Goal: Information Seeking & Learning: Learn about a topic

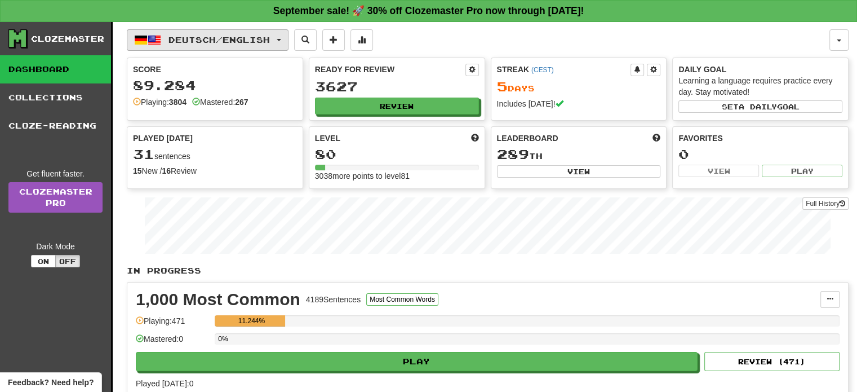
click at [205, 48] on button "Deutsch / English" at bounding box center [208, 39] width 162 height 21
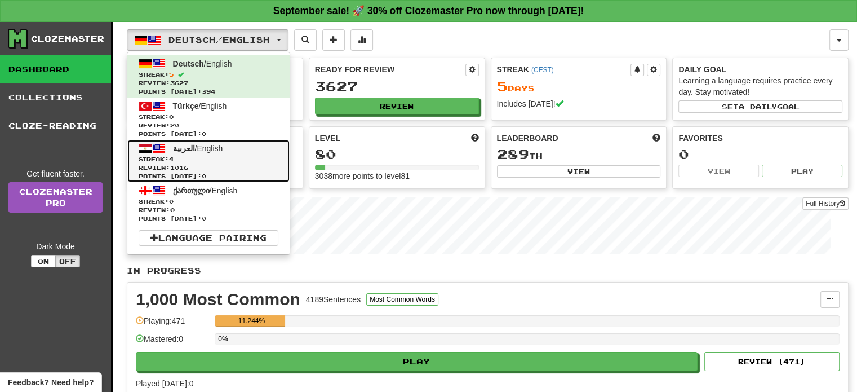
click at [214, 152] on link "العربية / English Streak: 4 Review: 1016 Points [DATE]: 0" at bounding box center [208, 161] width 162 height 42
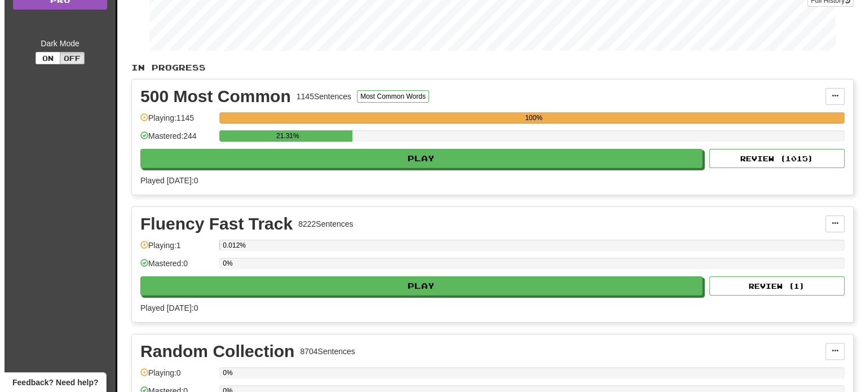
scroll to position [202, 0]
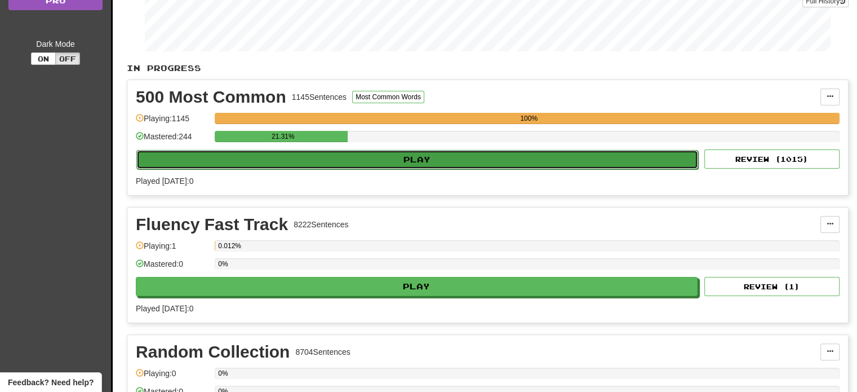
click at [301, 161] on button "Play" at bounding box center [417, 159] width 562 height 19
select select "**"
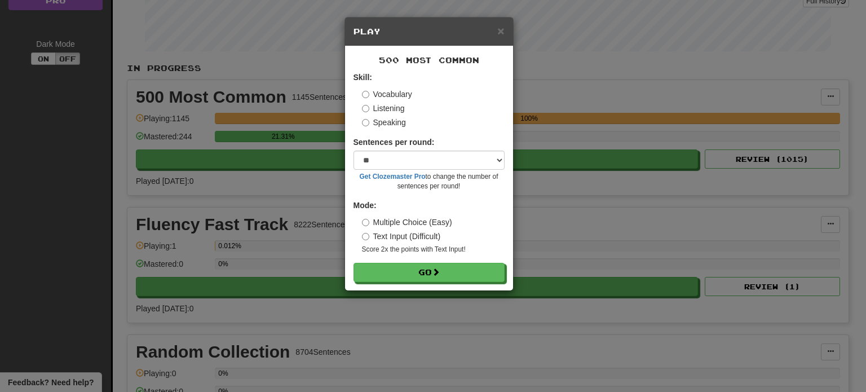
click at [412, 284] on div "500 Most Common Skill: Vocabulary Listening Speaking Sentences per round: * ** …" at bounding box center [429, 168] width 168 height 244
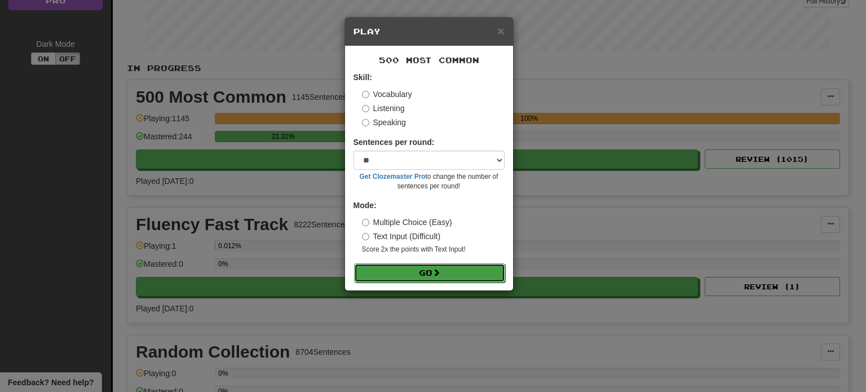
click at [397, 281] on button "Go" at bounding box center [429, 272] width 151 height 19
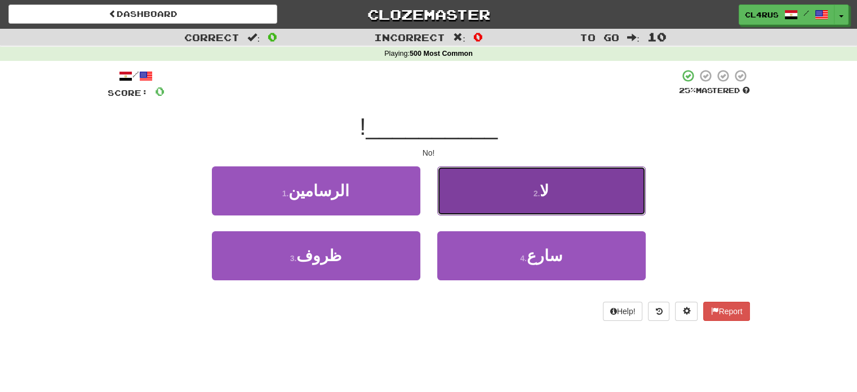
click at [570, 176] on button "2 . لا" at bounding box center [541, 190] width 209 height 49
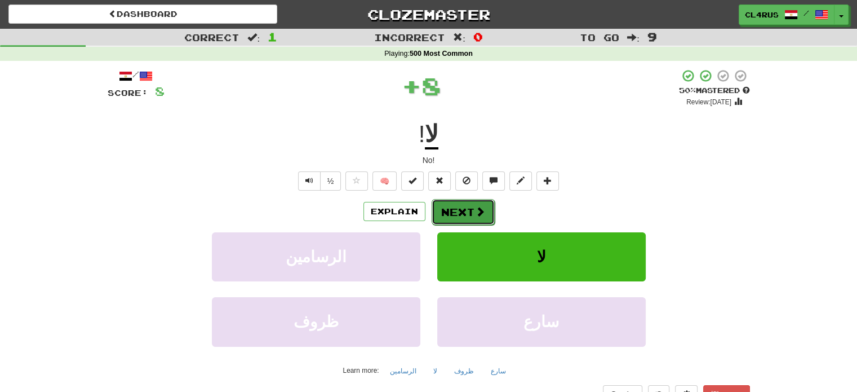
click at [472, 211] on button "Next" at bounding box center [463, 212] width 63 height 26
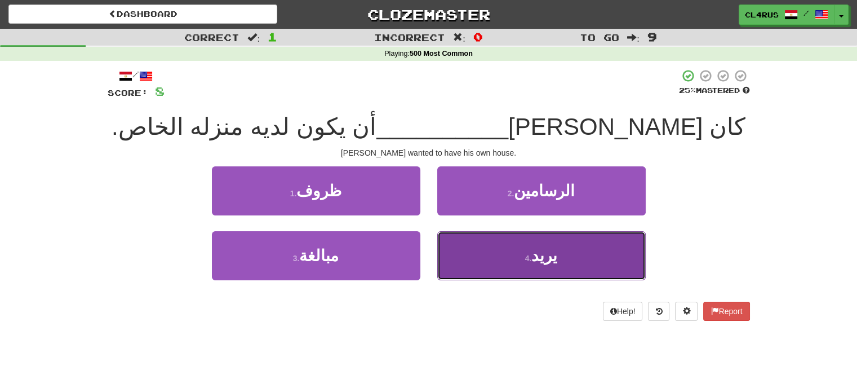
click at [509, 236] on button "4 . يريد" at bounding box center [541, 255] width 209 height 49
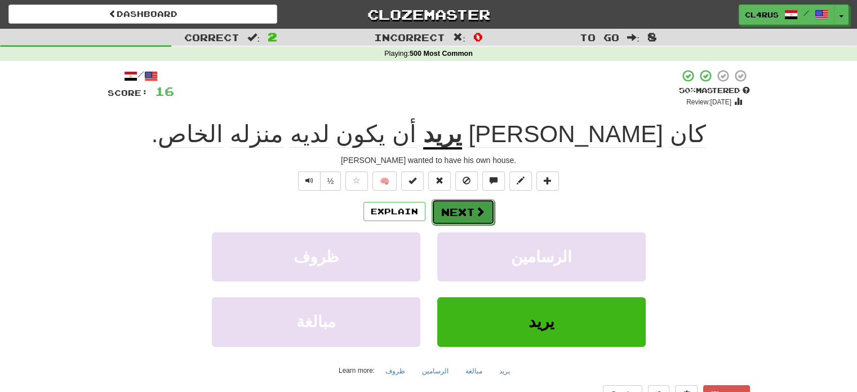
click at [460, 205] on button "Next" at bounding box center [463, 212] width 63 height 26
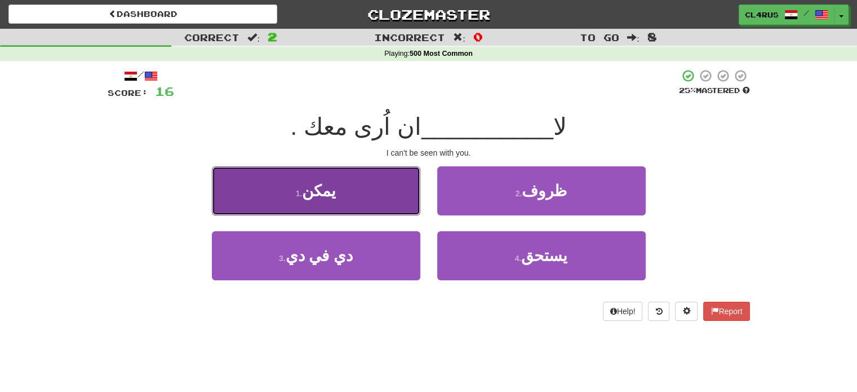
click at [385, 194] on button "1 . يمكن" at bounding box center [316, 190] width 209 height 49
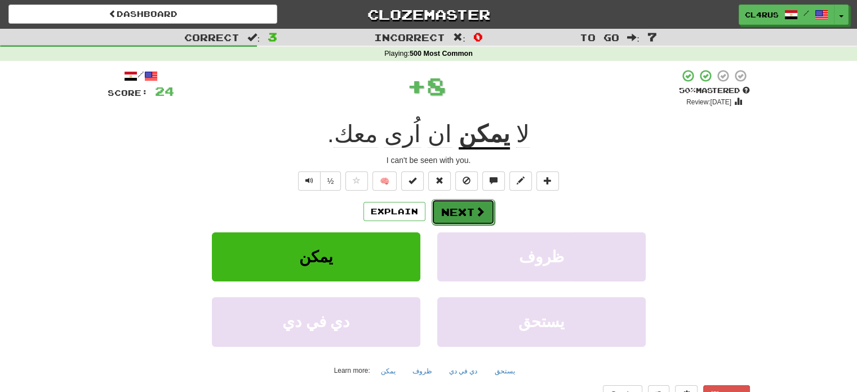
click at [442, 211] on button "Next" at bounding box center [463, 212] width 63 height 26
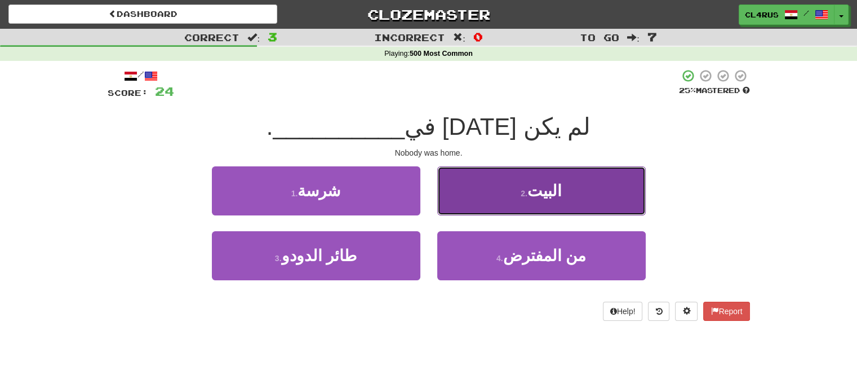
click at [490, 206] on button "2 . البيت" at bounding box center [541, 190] width 209 height 49
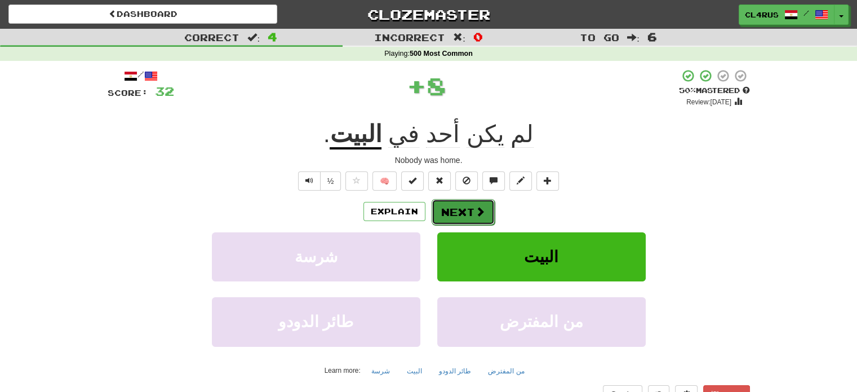
click at [471, 211] on button "Next" at bounding box center [463, 212] width 63 height 26
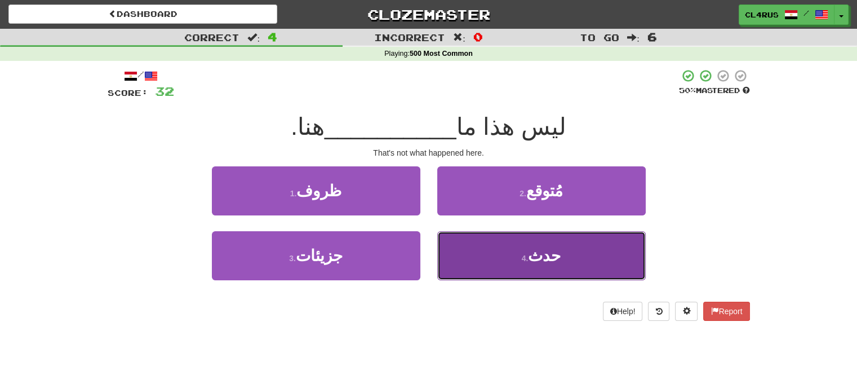
click at [503, 245] on button "4 . حدث" at bounding box center [541, 255] width 209 height 49
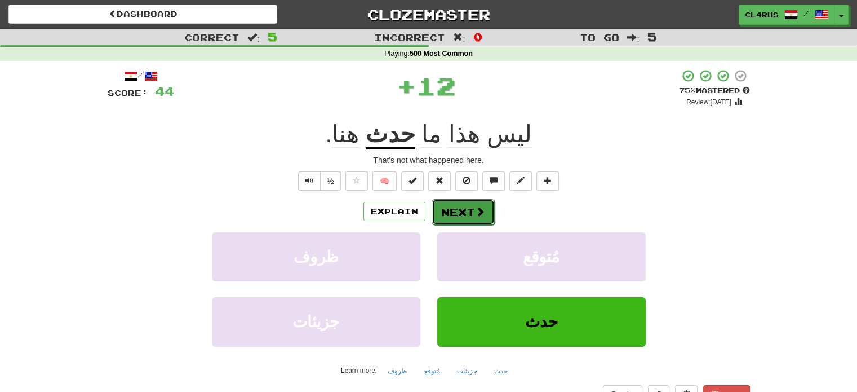
click at [465, 219] on button "Next" at bounding box center [463, 212] width 63 height 26
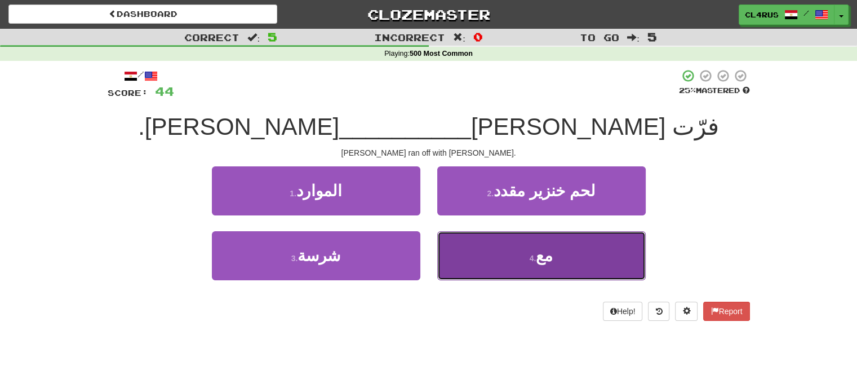
click at [486, 240] on button "4 . مع" at bounding box center [541, 255] width 209 height 49
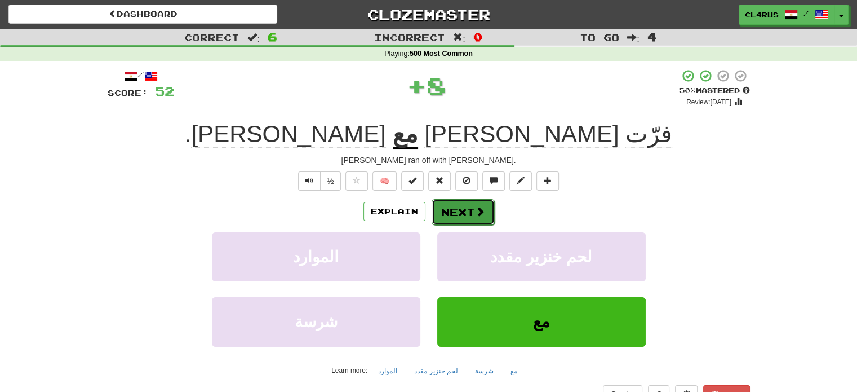
click at [458, 210] on button "Next" at bounding box center [463, 212] width 63 height 26
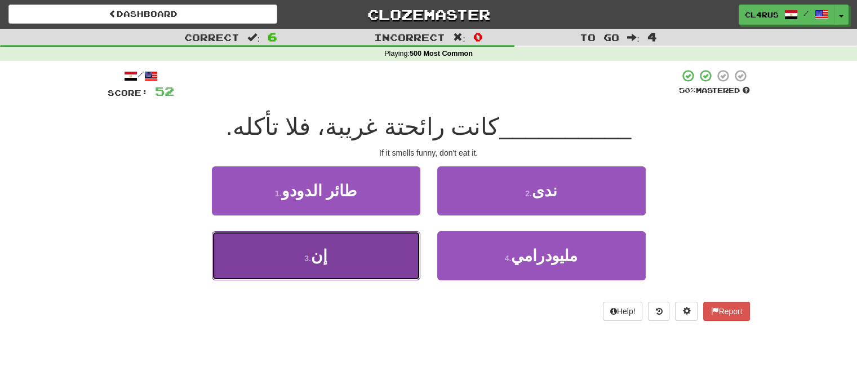
click at [354, 259] on button "3 . إن" at bounding box center [316, 255] width 209 height 49
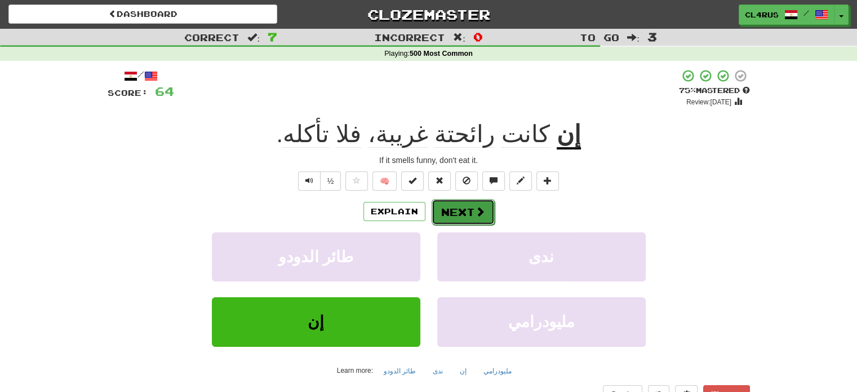
click at [460, 209] on button "Next" at bounding box center [463, 212] width 63 height 26
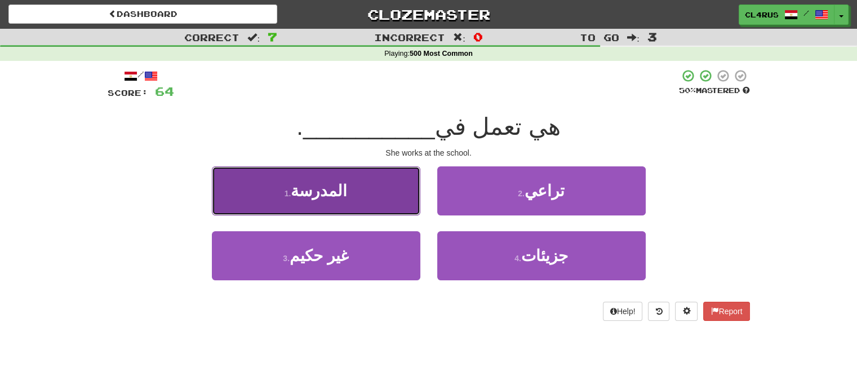
click at [367, 201] on button "1 . المدرسة" at bounding box center [316, 190] width 209 height 49
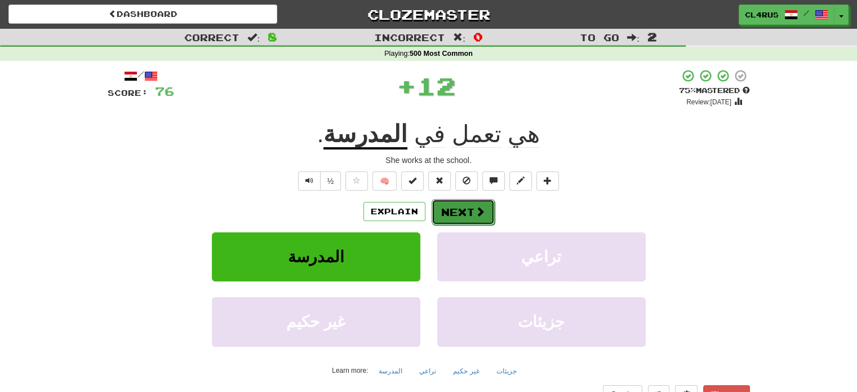
click at [460, 206] on button "Next" at bounding box center [463, 212] width 63 height 26
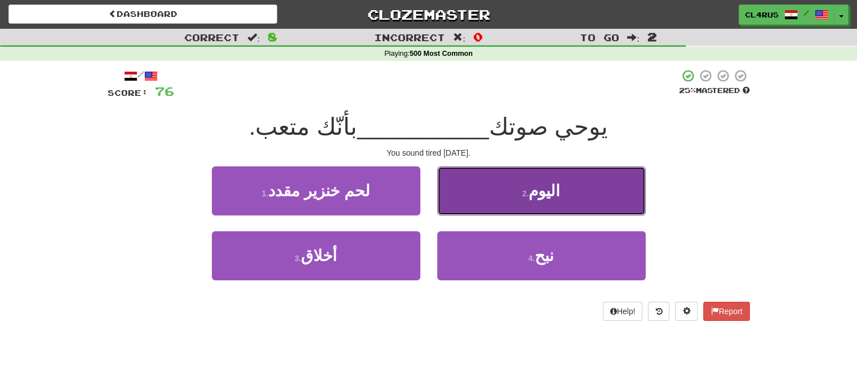
click at [562, 187] on button "2 . اليوم" at bounding box center [541, 190] width 209 height 49
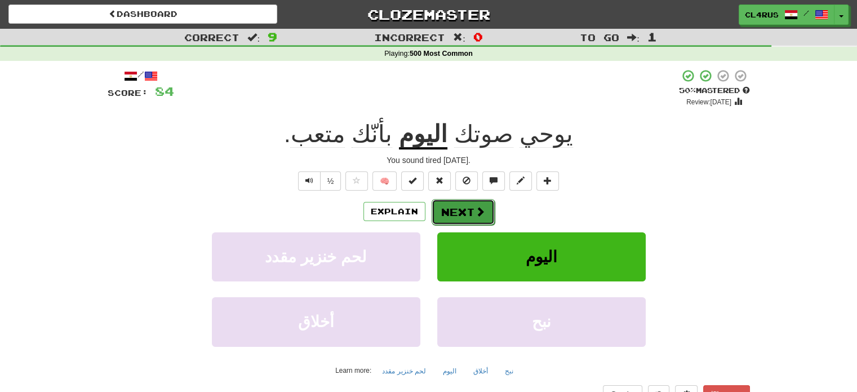
click at [468, 208] on button "Next" at bounding box center [463, 212] width 63 height 26
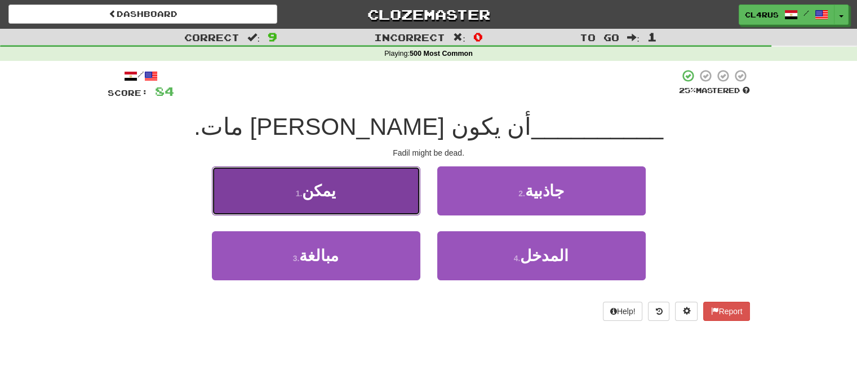
click at [375, 199] on button "1 . يمكن" at bounding box center [316, 190] width 209 height 49
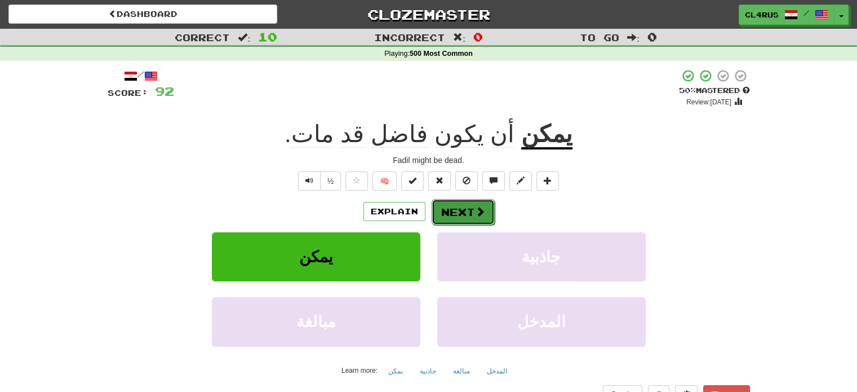
click at [475, 206] on span at bounding box center [480, 211] width 10 height 10
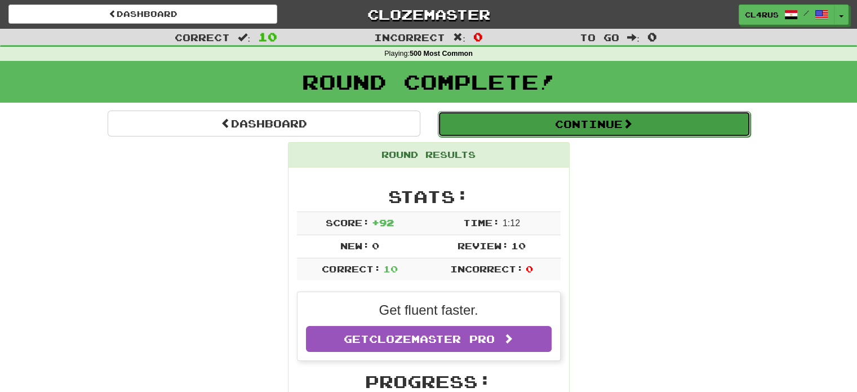
click at [586, 118] on button "Continue" at bounding box center [594, 124] width 313 height 26
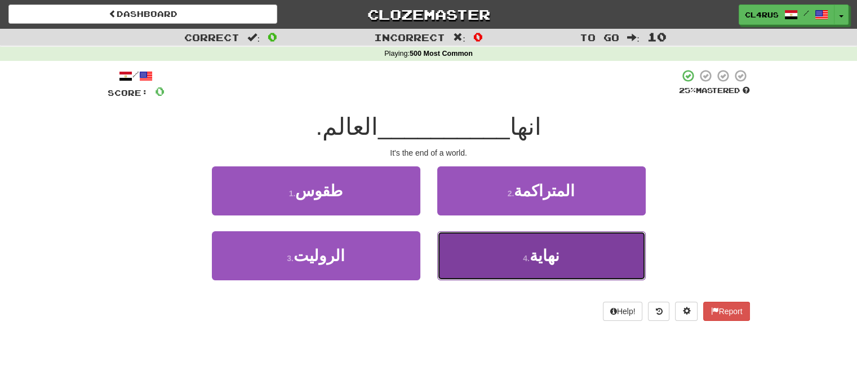
click at [544, 265] on button "4 . نهاية" at bounding box center [541, 255] width 209 height 49
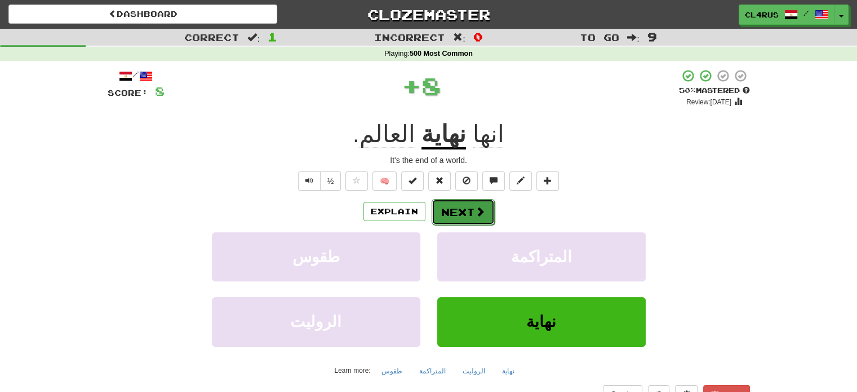
click at [474, 219] on button "Next" at bounding box center [463, 212] width 63 height 26
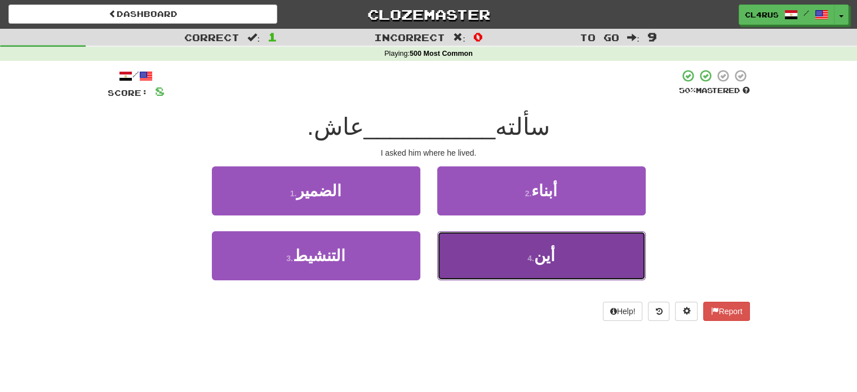
click at [530, 258] on small "4 ." at bounding box center [530, 258] width 7 height 9
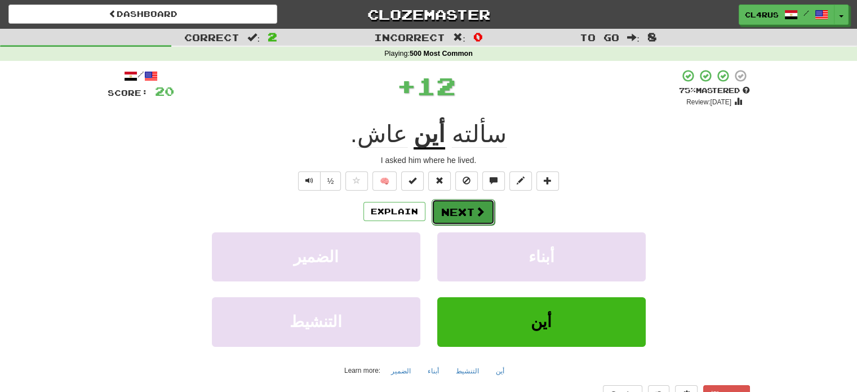
click at [462, 213] on button "Next" at bounding box center [463, 212] width 63 height 26
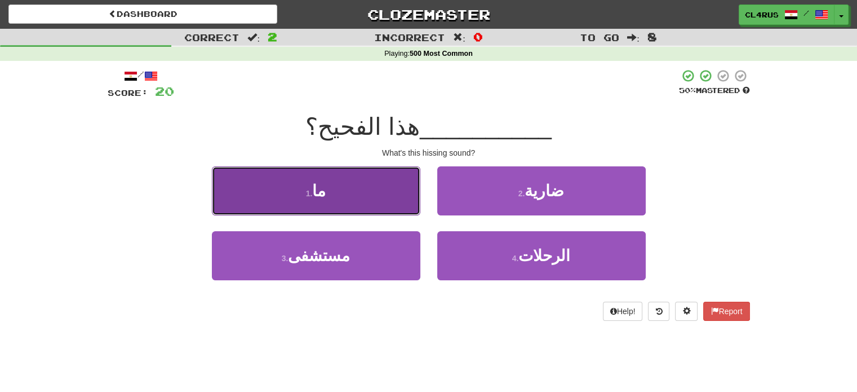
click at [380, 215] on button "1 . ما" at bounding box center [316, 190] width 209 height 49
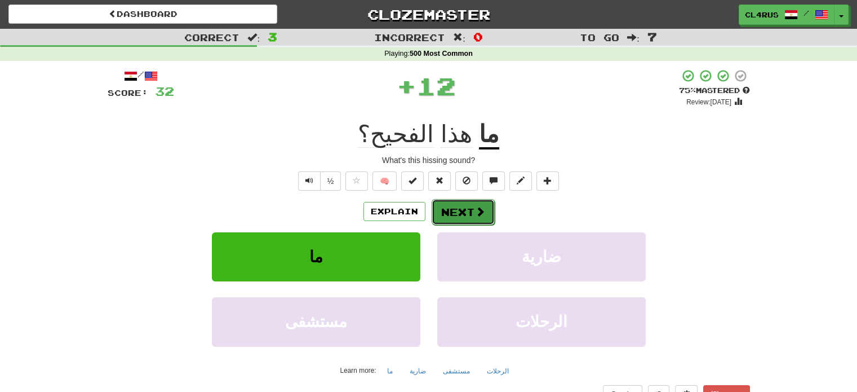
click at [462, 209] on button "Next" at bounding box center [463, 212] width 63 height 26
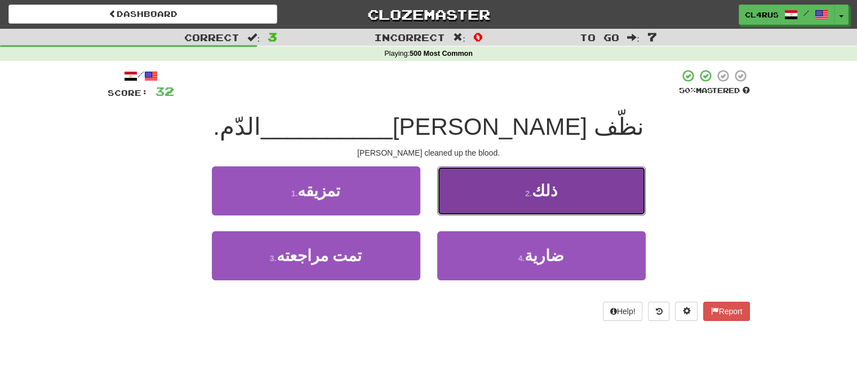
click at [487, 205] on button "2 . ذلك" at bounding box center [541, 190] width 209 height 49
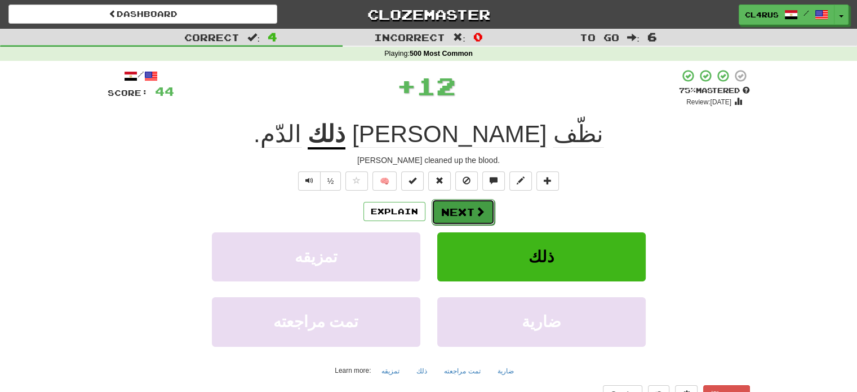
click at [468, 209] on button "Next" at bounding box center [463, 212] width 63 height 26
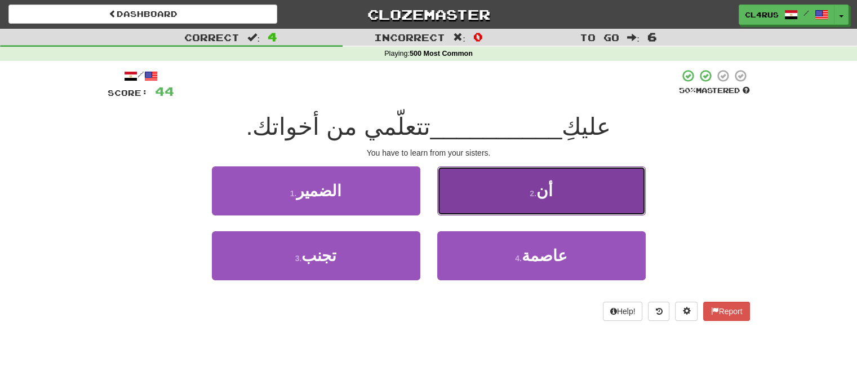
click at [500, 194] on button "2 . أن" at bounding box center [541, 190] width 209 height 49
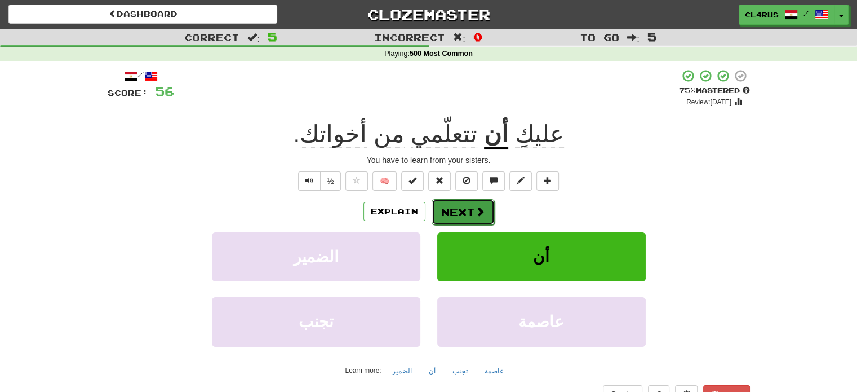
click at [457, 210] on button "Next" at bounding box center [463, 212] width 63 height 26
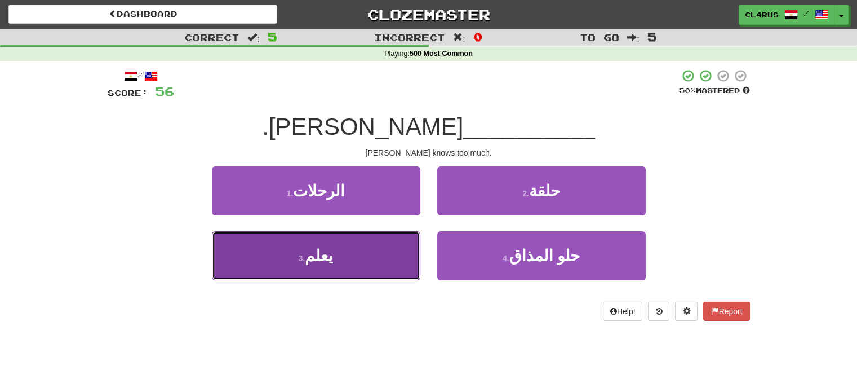
click at [384, 241] on button "3 . يعلم" at bounding box center [316, 255] width 209 height 49
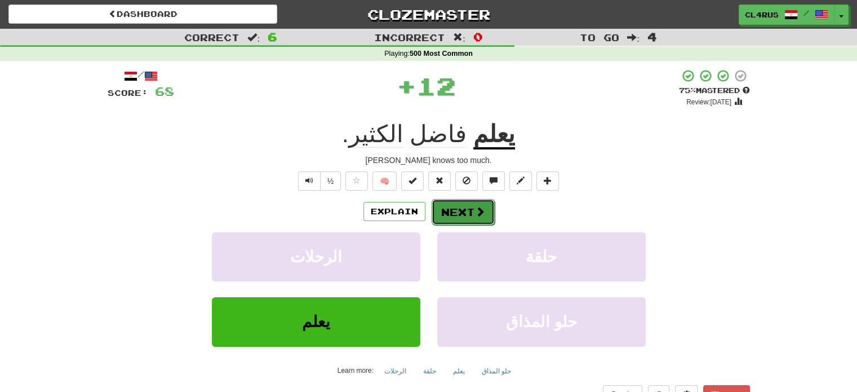
click at [469, 219] on button "Next" at bounding box center [463, 212] width 63 height 26
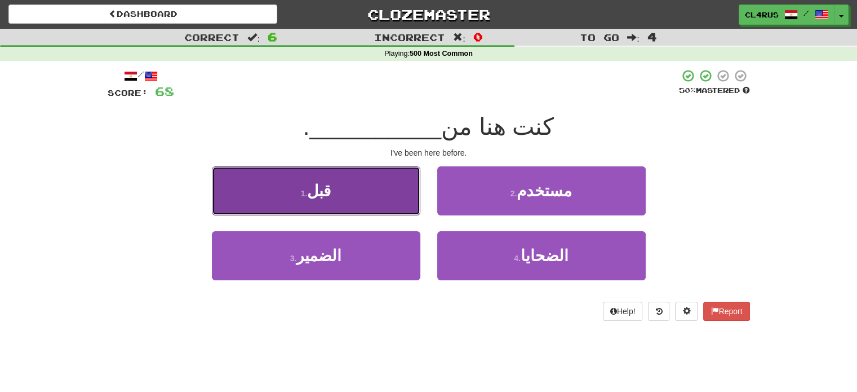
click at [376, 192] on button "1 . قبل" at bounding box center [316, 190] width 209 height 49
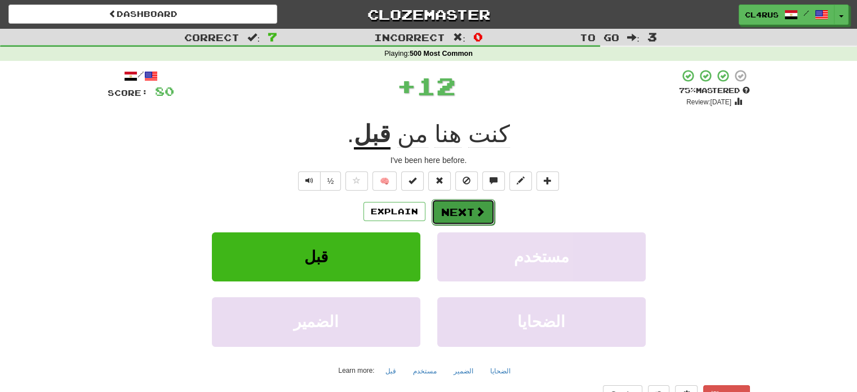
click at [454, 211] on button "Next" at bounding box center [463, 212] width 63 height 26
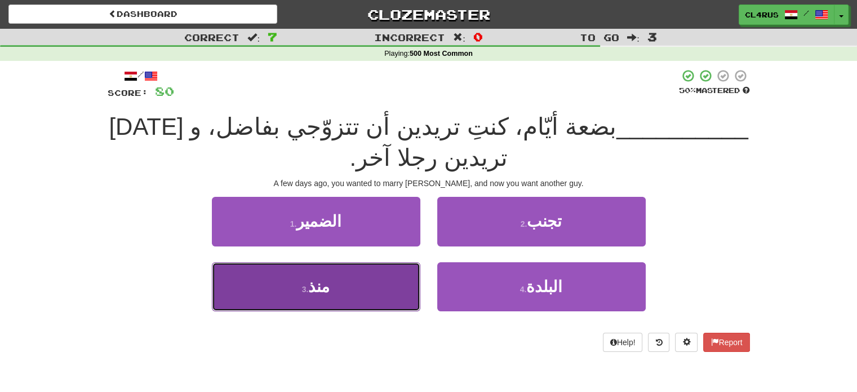
click at [370, 272] on button "3 . منذ" at bounding box center [316, 286] width 209 height 49
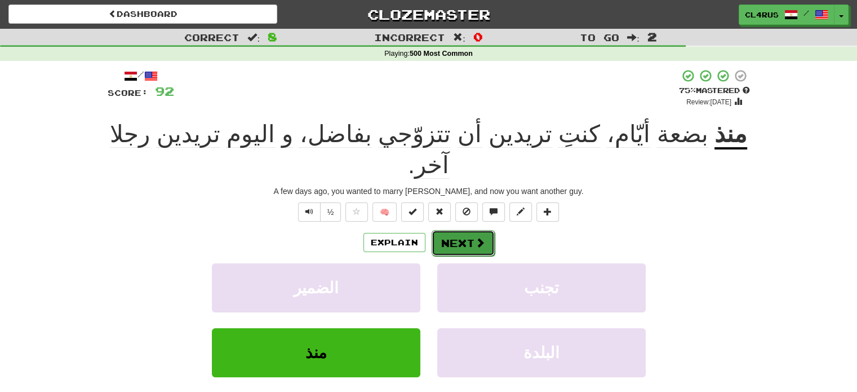
click at [441, 230] on button "Next" at bounding box center [463, 243] width 63 height 26
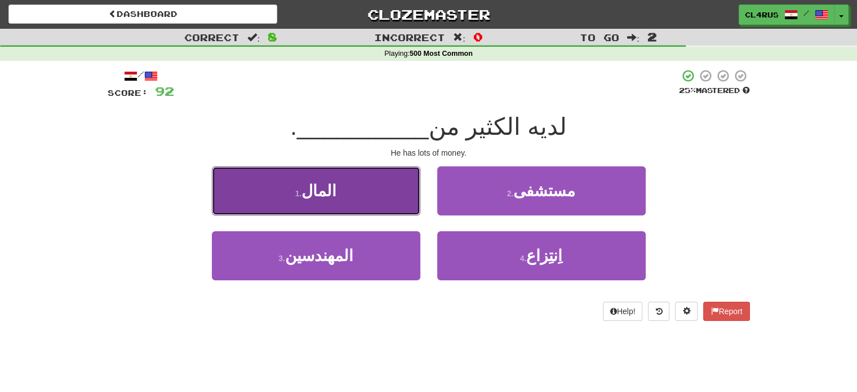
click at [383, 202] on button "1 . المال" at bounding box center [316, 190] width 209 height 49
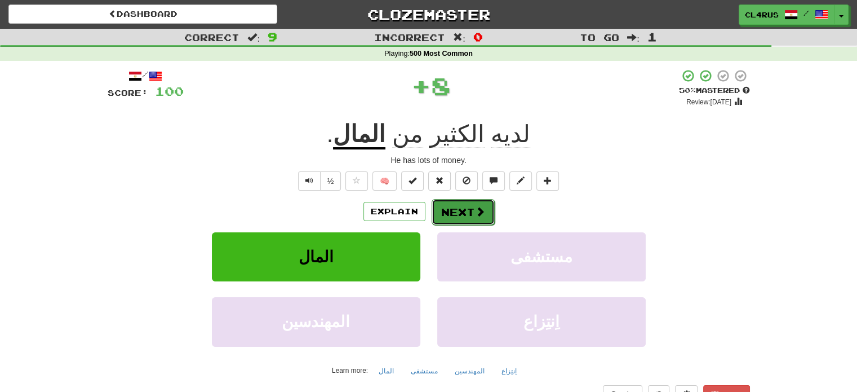
click at [476, 211] on span at bounding box center [480, 211] width 10 height 10
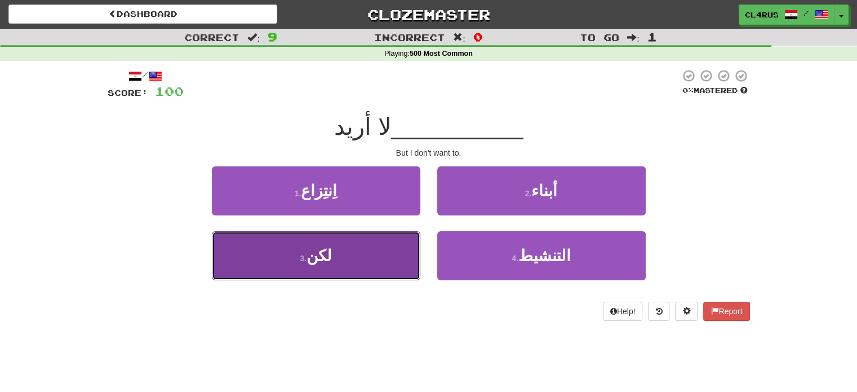
click at [394, 244] on button "3 . لكن" at bounding box center [316, 255] width 209 height 49
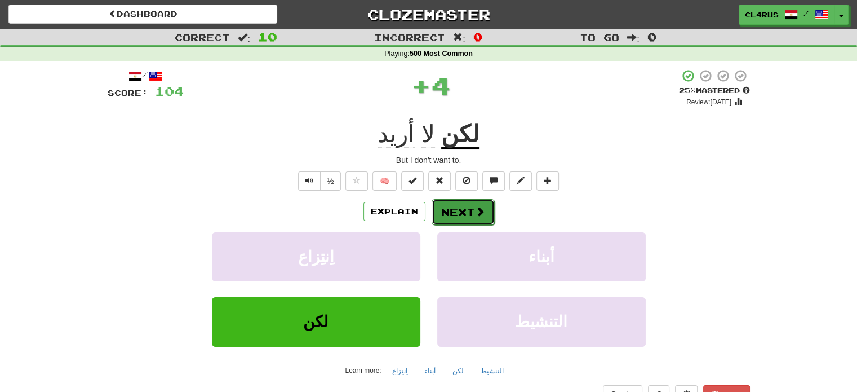
click at [472, 218] on button "Next" at bounding box center [463, 212] width 63 height 26
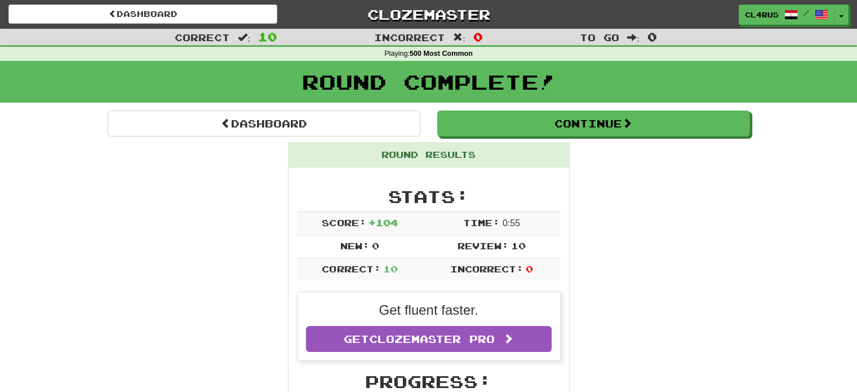
click at [591, 107] on div "Round Complete!" at bounding box center [428, 86] width 857 height 50
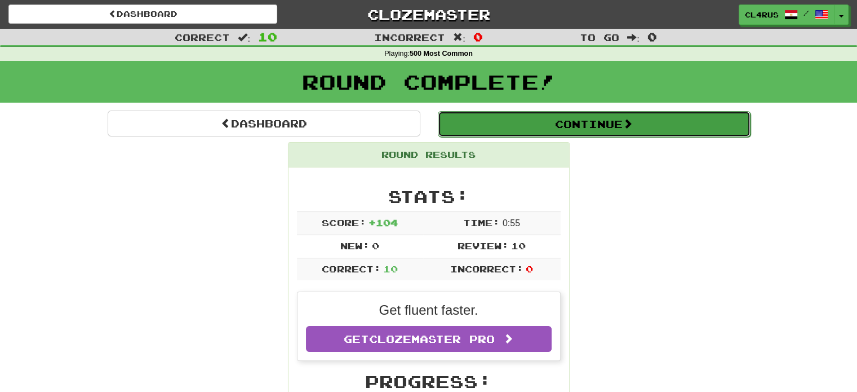
click at [574, 119] on button "Continue" at bounding box center [594, 124] width 313 height 26
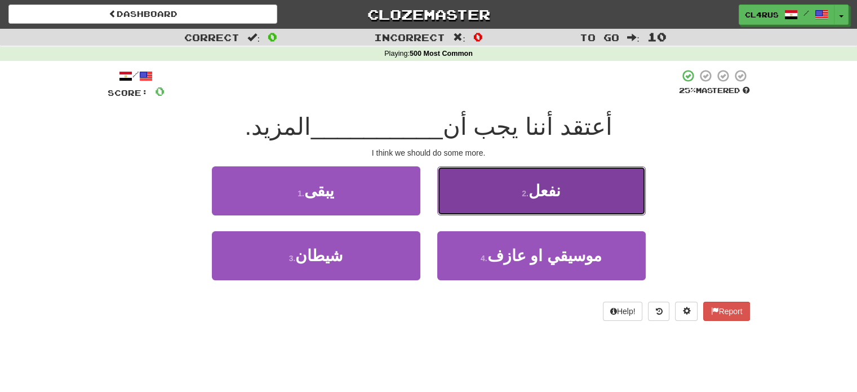
click at [578, 196] on button "2 . نفعل" at bounding box center [541, 190] width 209 height 49
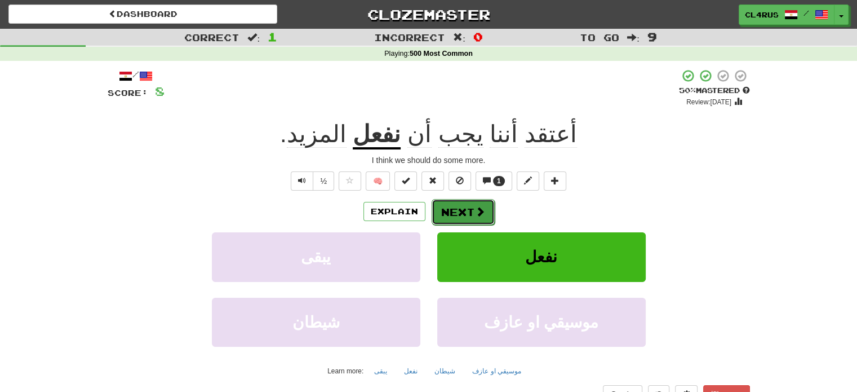
click at [470, 211] on button "Next" at bounding box center [463, 212] width 63 height 26
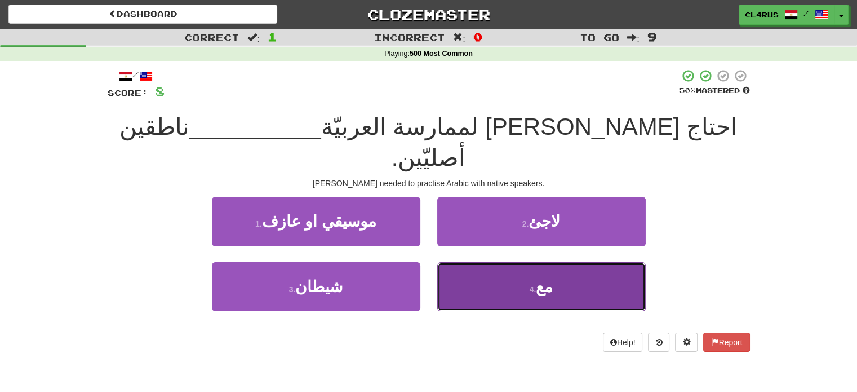
click at [598, 262] on button "4 . مع" at bounding box center [541, 286] width 209 height 49
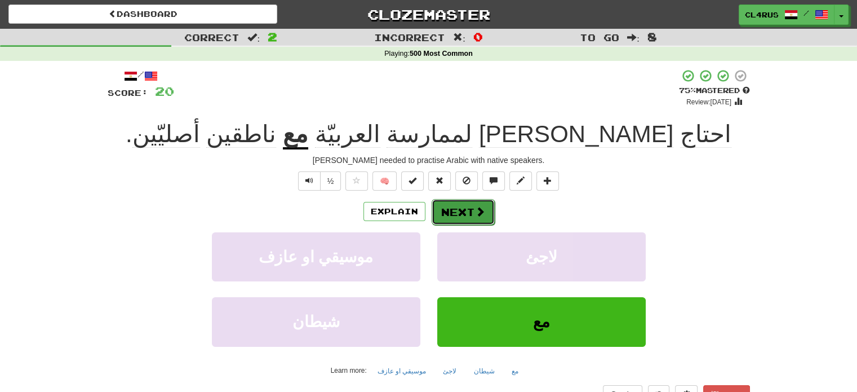
click at [476, 213] on span at bounding box center [480, 211] width 10 height 10
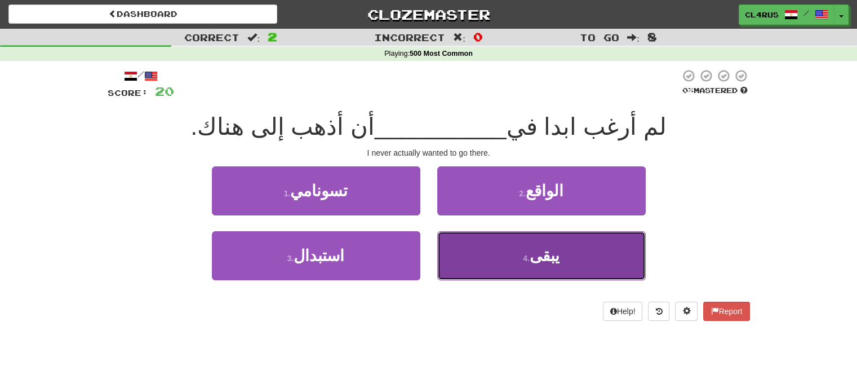
click at [522, 243] on button "4 . يبقى" at bounding box center [541, 255] width 209 height 49
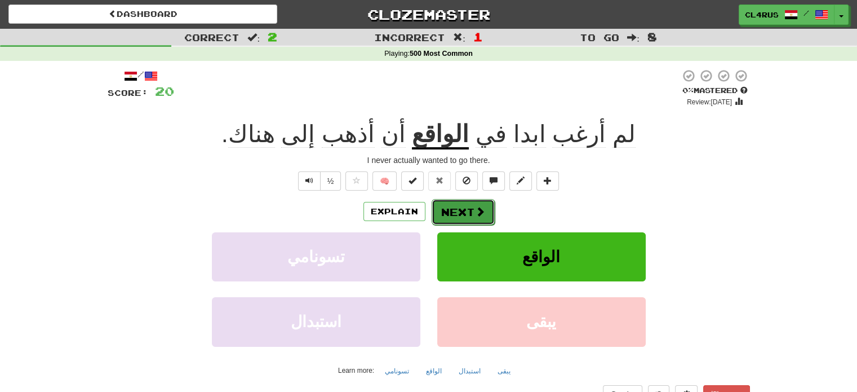
click at [472, 209] on button "Next" at bounding box center [463, 212] width 63 height 26
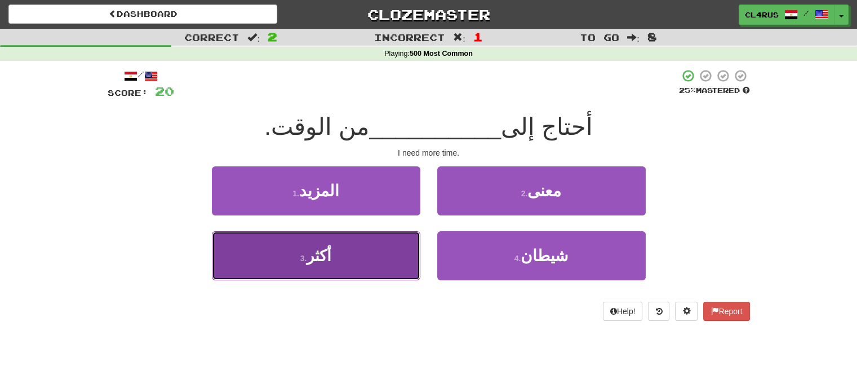
click at [360, 251] on button "3 . أكثر" at bounding box center [316, 255] width 209 height 49
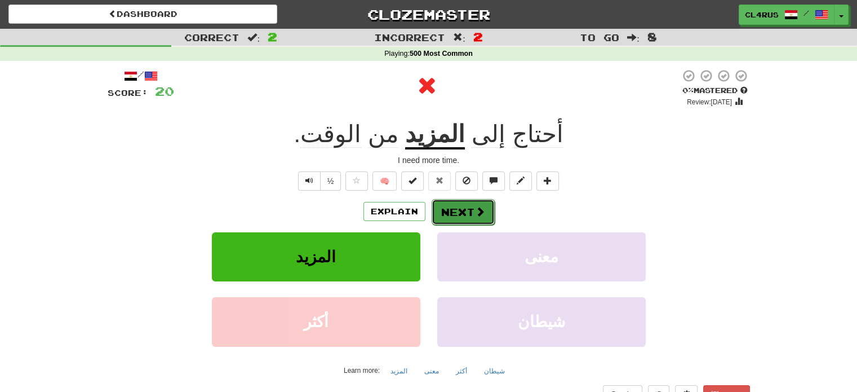
click at [480, 207] on span at bounding box center [480, 211] width 10 height 10
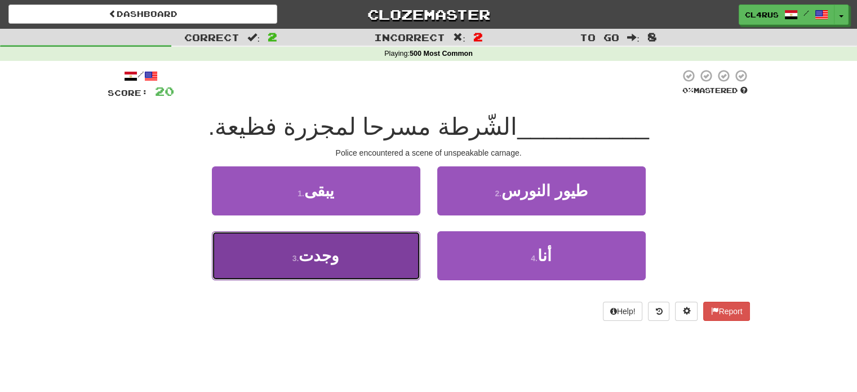
click at [361, 265] on button "3 . وجدت" at bounding box center [316, 255] width 209 height 49
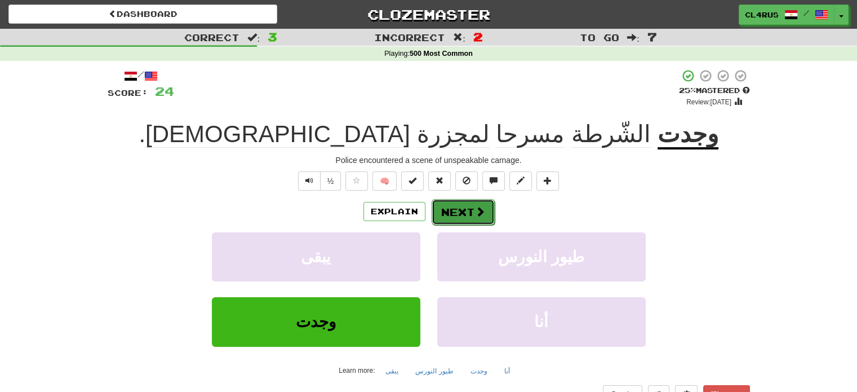
click at [469, 210] on button "Next" at bounding box center [463, 212] width 63 height 26
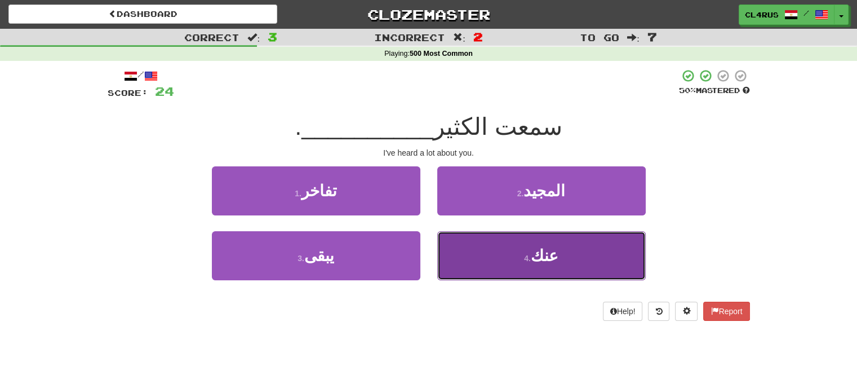
click at [507, 273] on button "4 . عنك" at bounding box center [541, 255] width 209 height 49
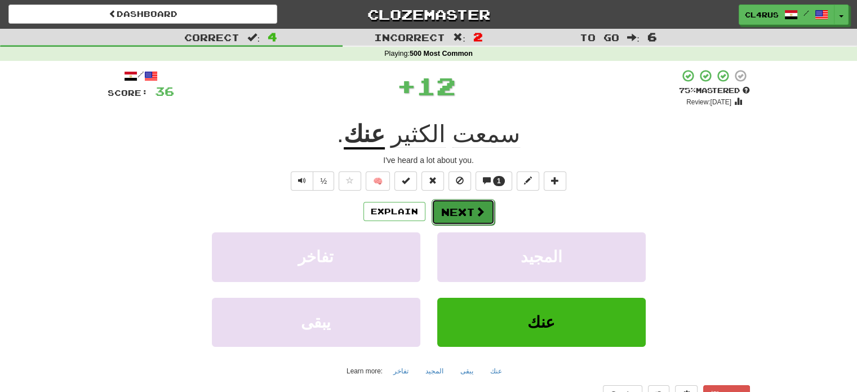
click at [478, 209] on span at bounding box center [480, 211] width 10 height 10
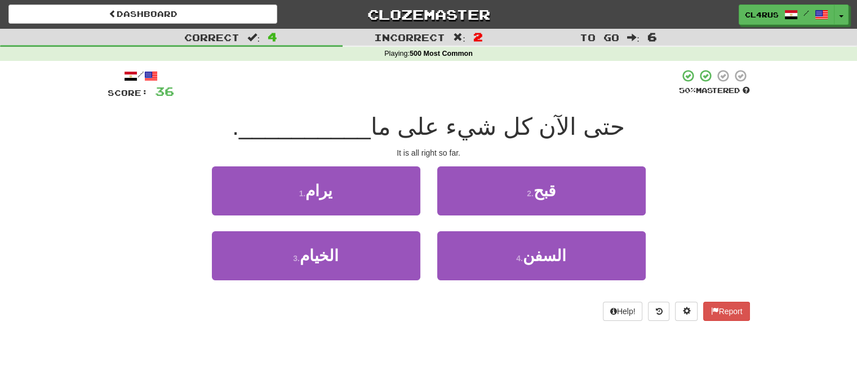
click at [431, 288] on div "4 . السفن" at bounding box center [541, 263] width 225 height 65
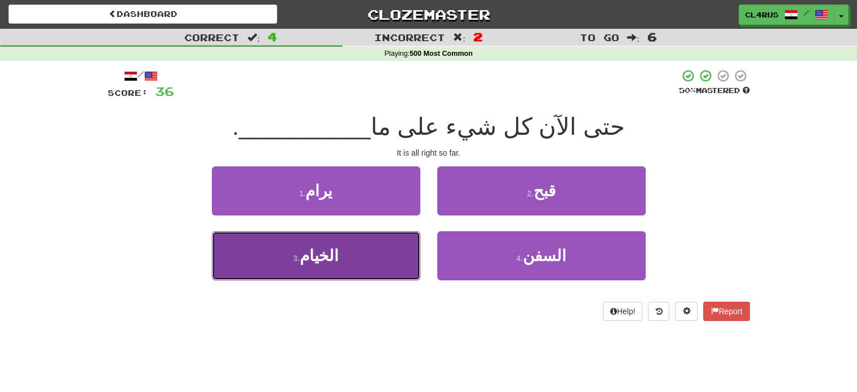
click at [378, 259] on button "3 . الخيام" at bounding box center [316, 255] width 209 height 49
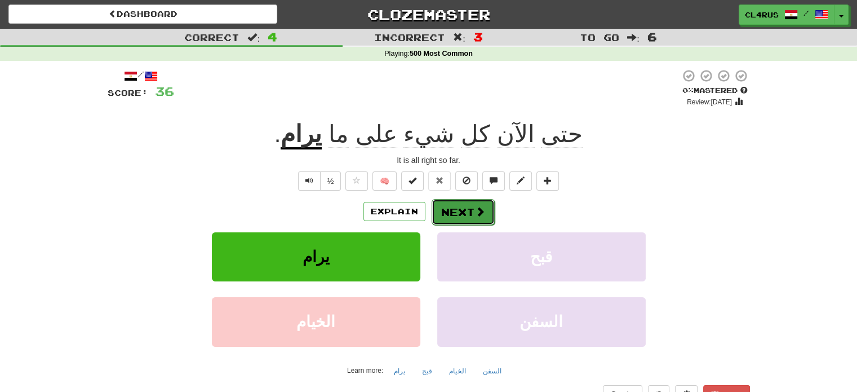
click at [457, 215] on button "Next" at bounding box center [463, 212] width 63 height 26
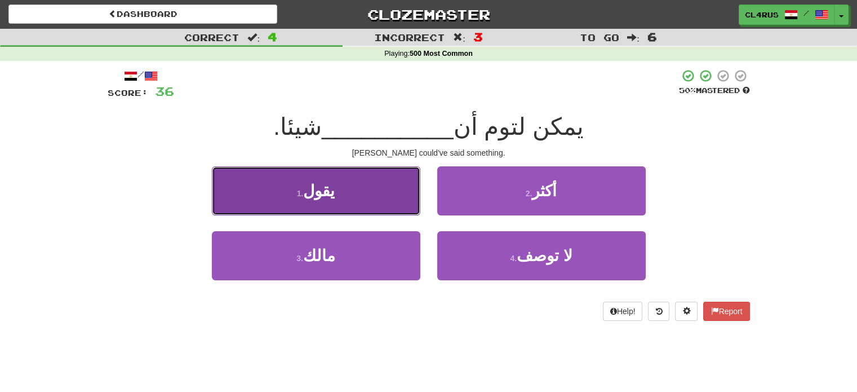
click at [374, 179] on button "1 . يقول" at bounding box center [316, 190] width 209 height 49
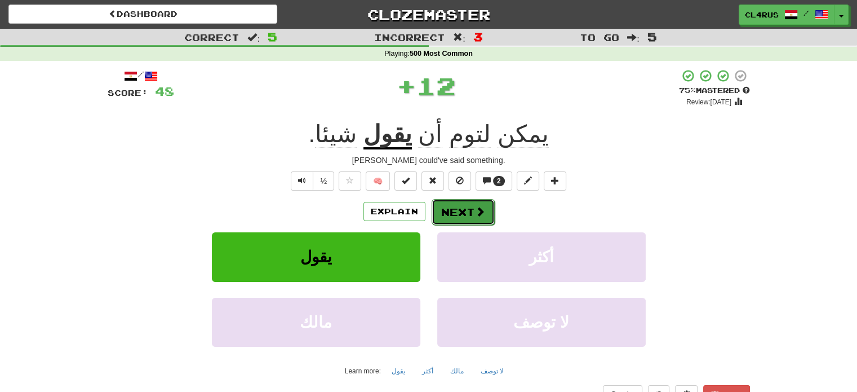
click at [475, 216] on span at bounding box center [480, 211] width 10 height 10
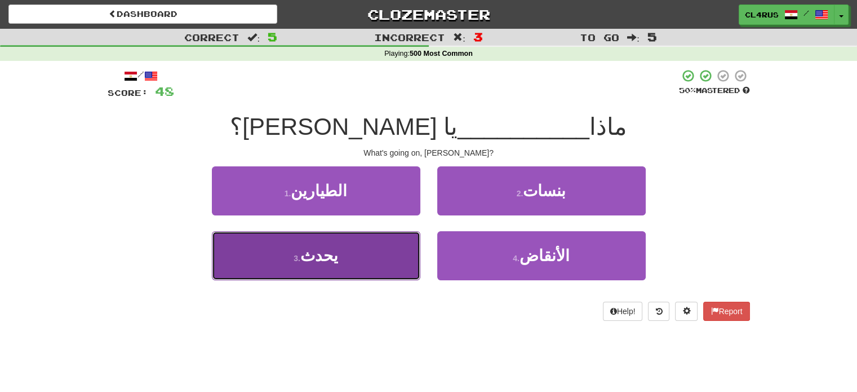
click at [365, 263] on button "3 . يحدث" at bounding box center [316, 255] width 209 height 49
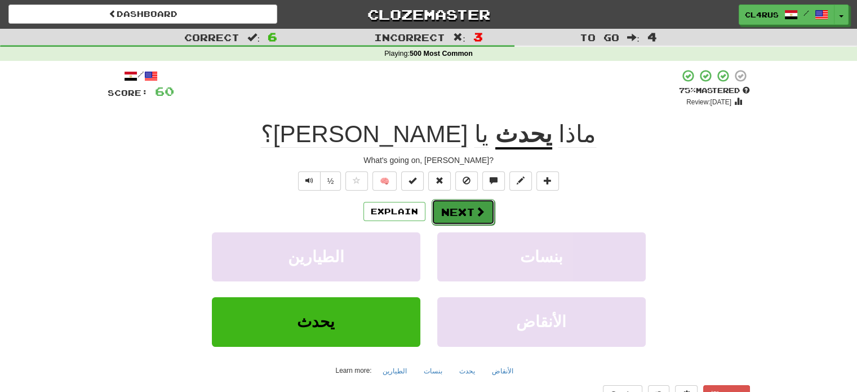
click at [488, 207] on button "Next" at bounding box center [463, 212] width 63 height 26
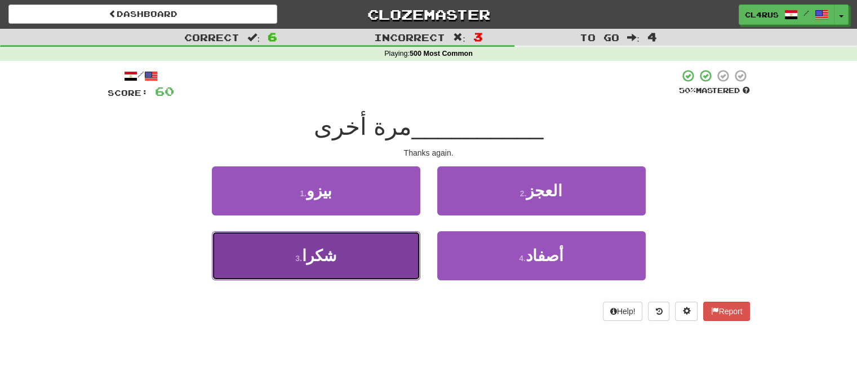
click at [376, 238] on button "3 . شكرا" at bounding box center [316, 255] width 209 height 49
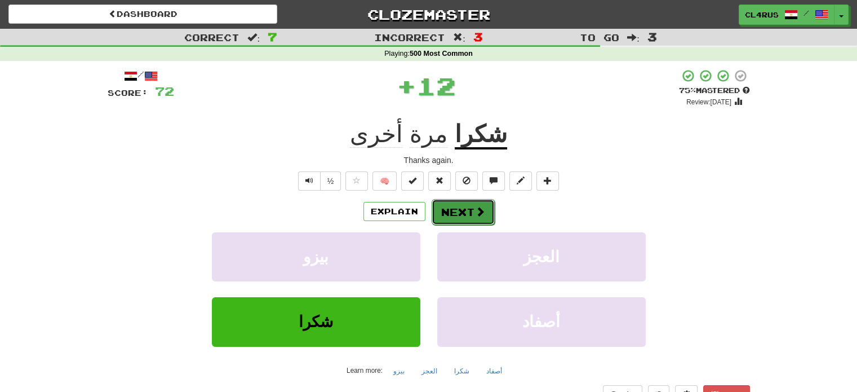
click at [479, 209] on span at bounding box center [480, 211] width 10 height 10
